Goal: Task Accomplishment & Management: Use online tool/utility

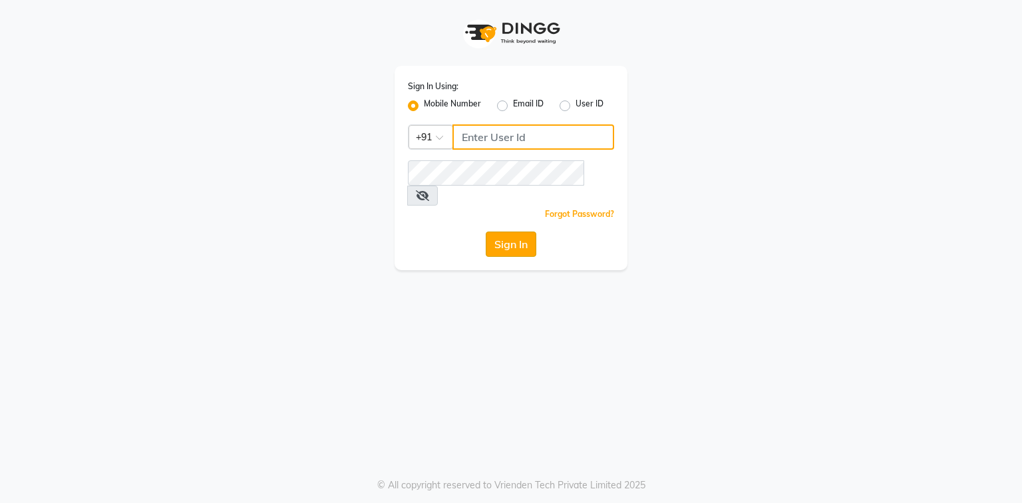
type input "9310550407"
click at [501, 232] on button "Sign In" at bounding box center [511, 244] width 51 height 25
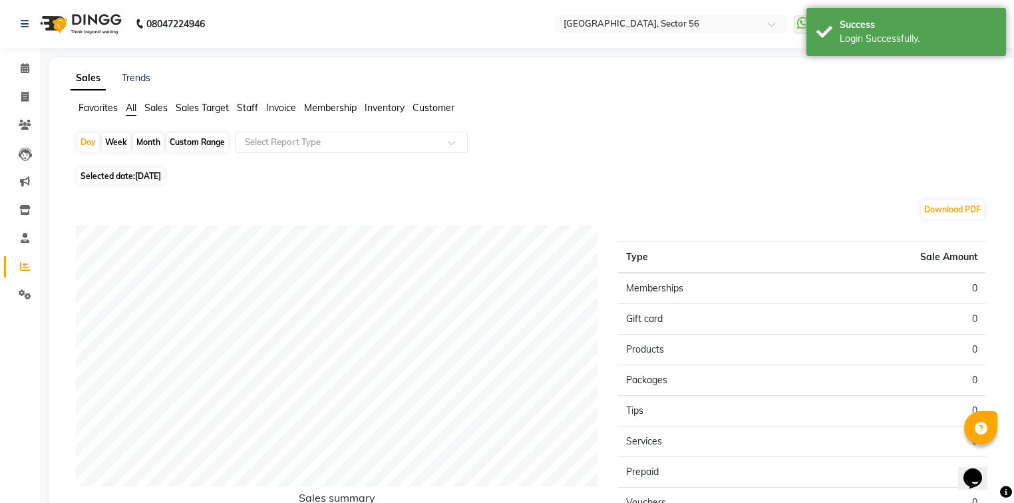
click at [141, 144] on div "Month" at bounding box center [148, 142] width 31 height 19
select select "9"
select select "2025"
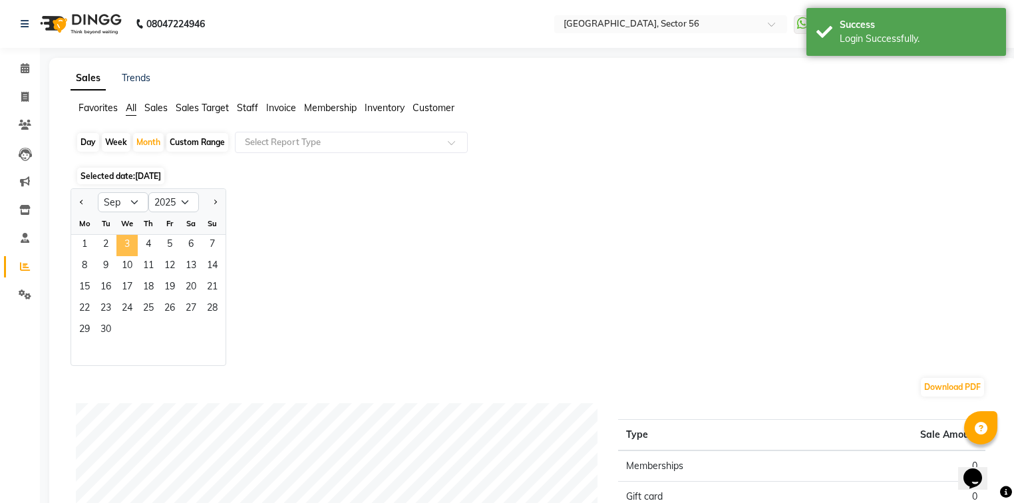
click at [135, 254] on span "3" at bounding box center [126, 245] width 21 height 21
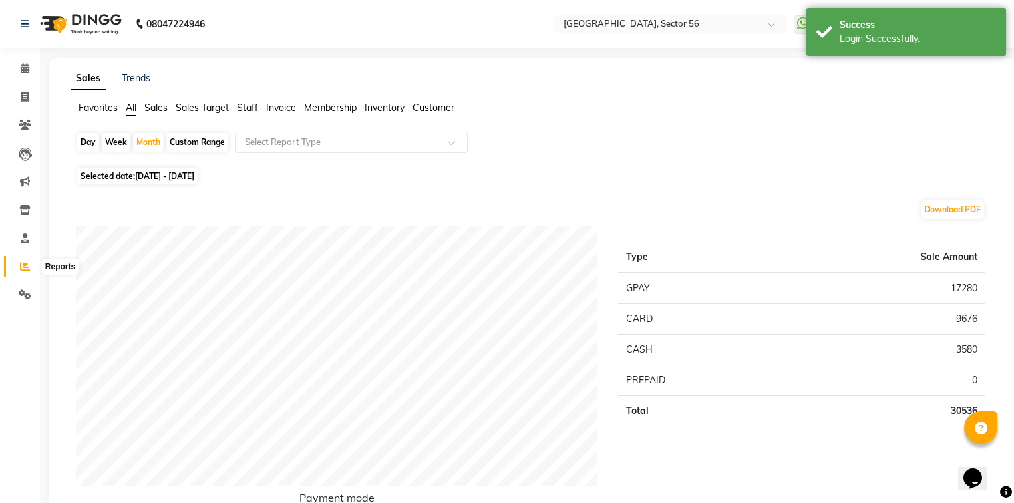
click at [29, 269] on icon at bounding box center [25, 267] width 10 height 10
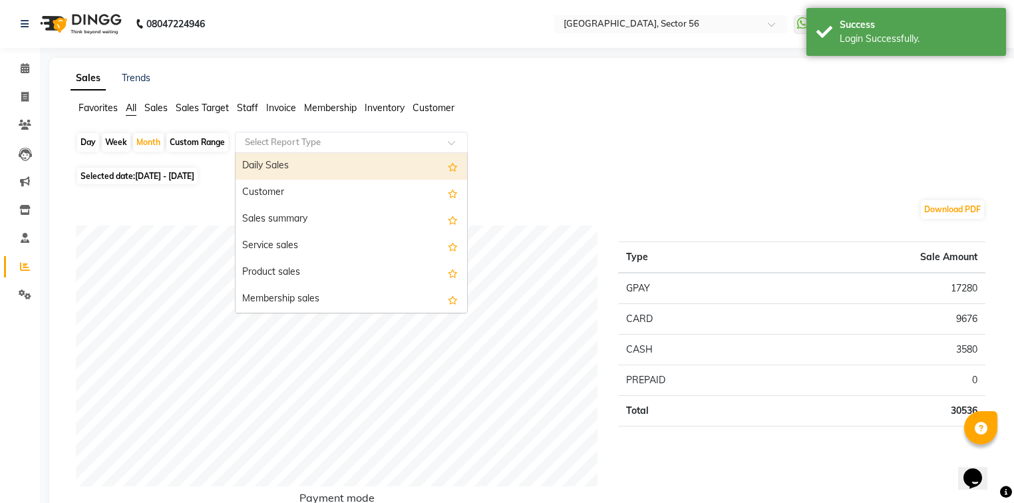
click at [389, 134] on div "Select Report Type" at bounding box center [351, 142] width 233 height 21
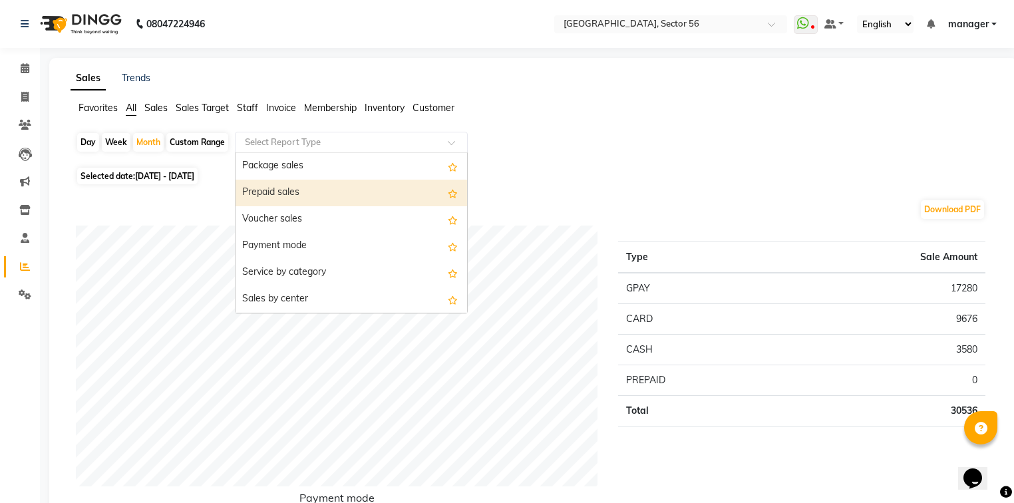
scroll to position [213, 0]
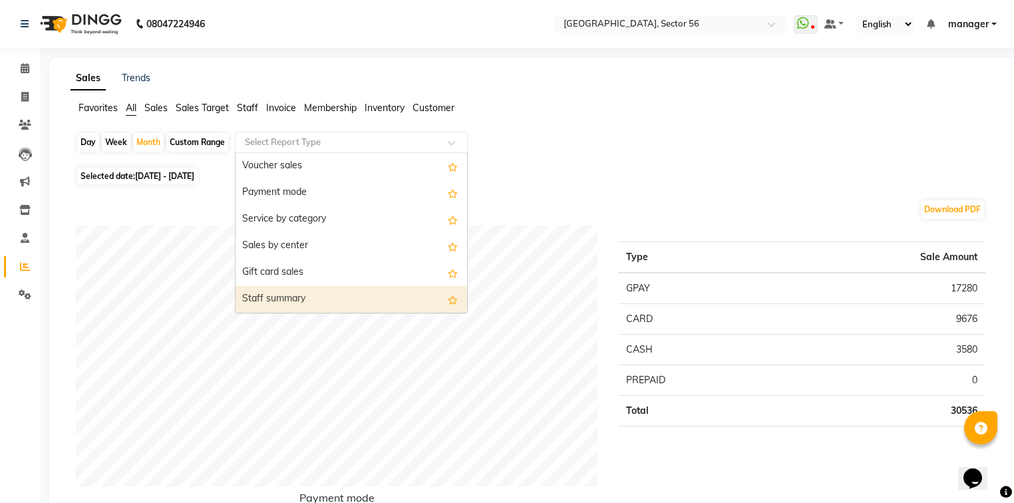
click at [372, 295] on div "Staff summary" at bounding box center [352, 299] width 232 height 27
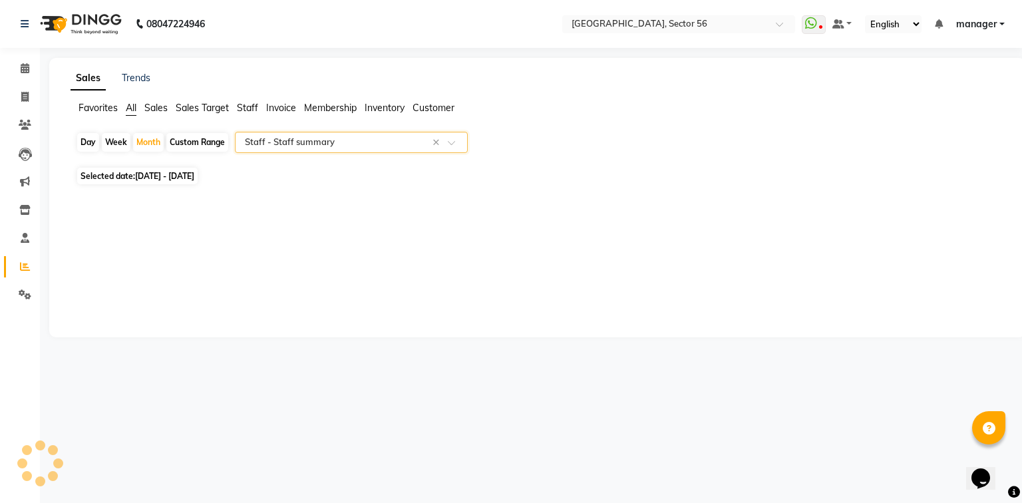
select select "full_report"
select select "csv"
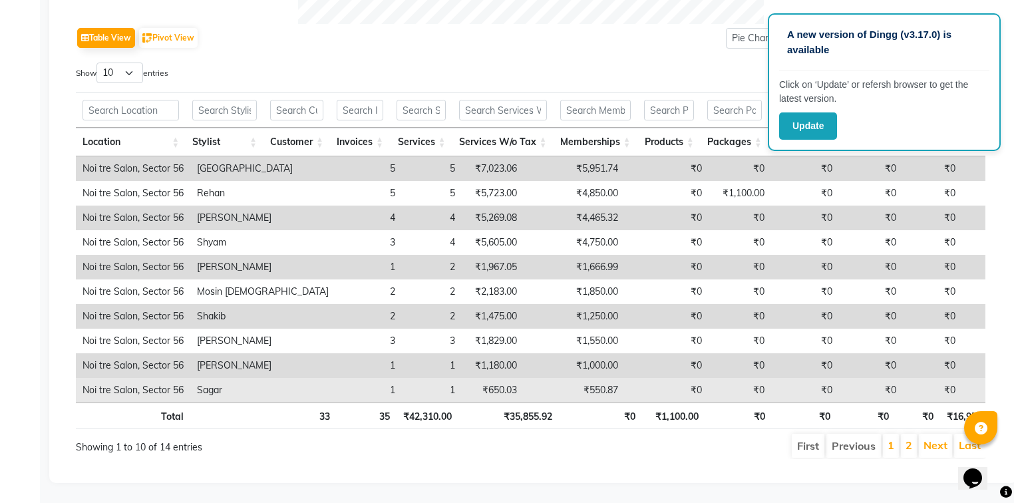
scroll to position [671, 0]
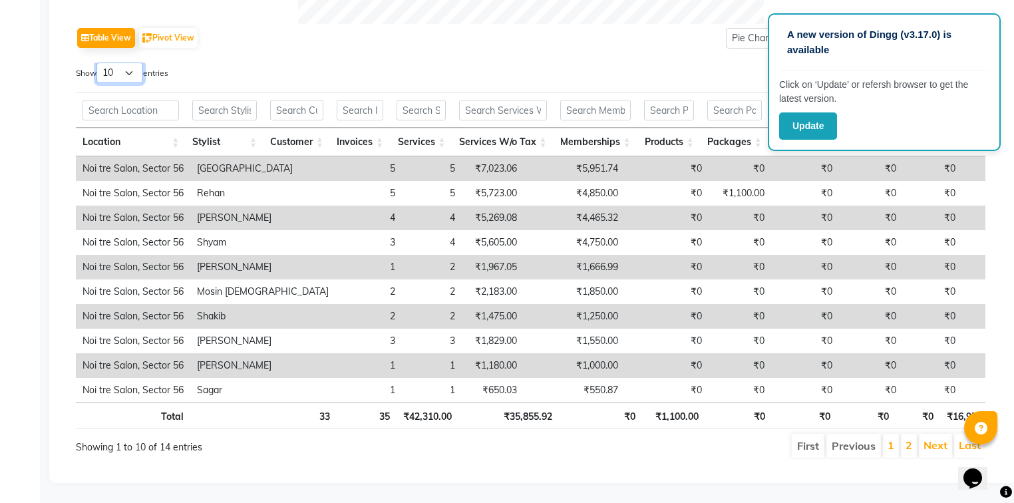
click at [136, 63] on select "10 25 50 100" at bounding box center [119, 73] width 47 height 21
select select "100"
click at [98, 63] on select "10 25 50 100" at bounding box center [119, 73] width 47 height 21
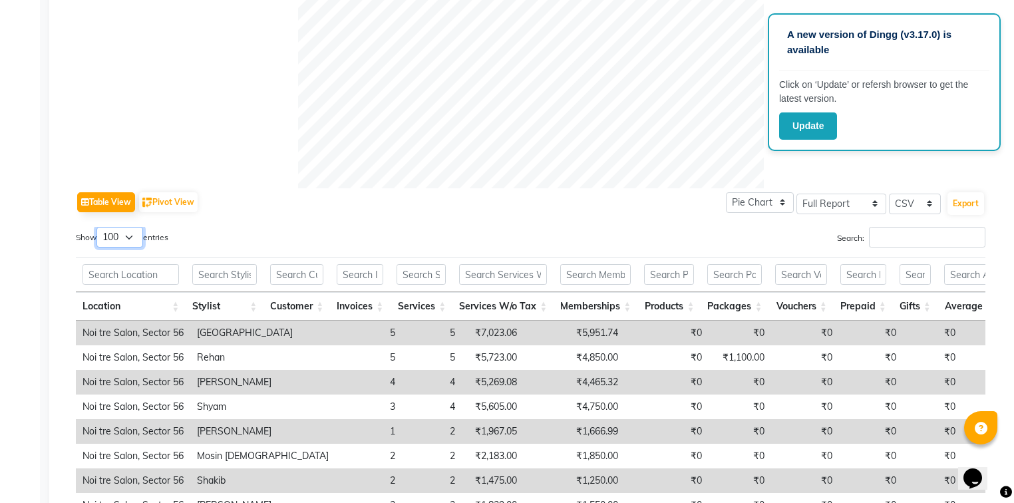
scroll to position [470, 0]
